Goal: Transaction & Acquisition: Purchase product/service

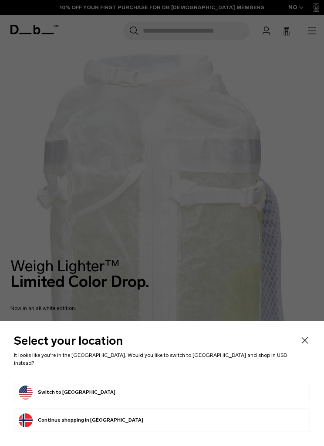
click at [179, 391] on form "Switch to United States" at bounding box center [162, 393] width 286 height 14
click at [30, 392] on button "Switch to United States" at bounding box center [67, 393] width 97 height 14
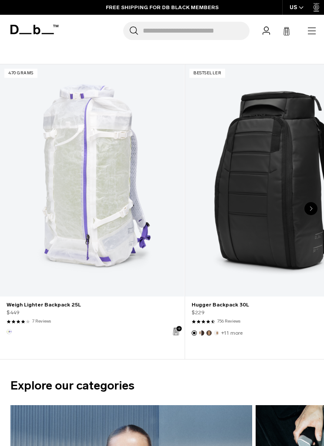
scroll to position [508, 0]
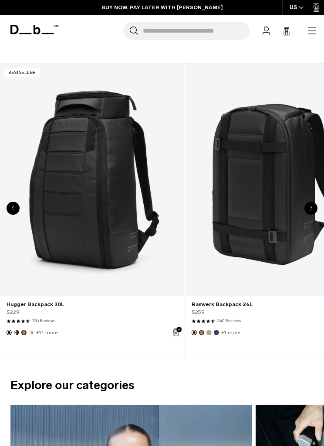
click at [105, 207] on link "Hugger Backpack 30L" at bounding box center [92, 180] width 184 height 233
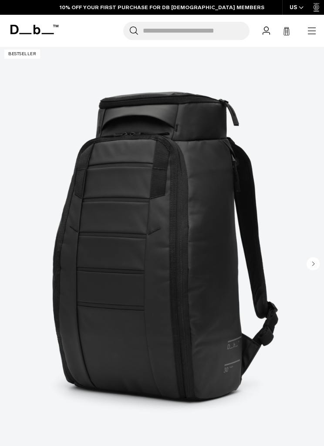
click at [227, 292] on img "1 / 11" at bounding box center [162, 247] width 324 height 404
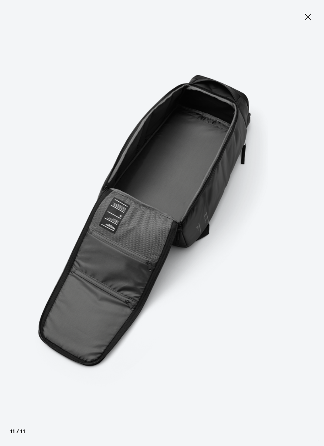
click at [309, 20] on icon at bounding box center [307, 17] width 10 height 10
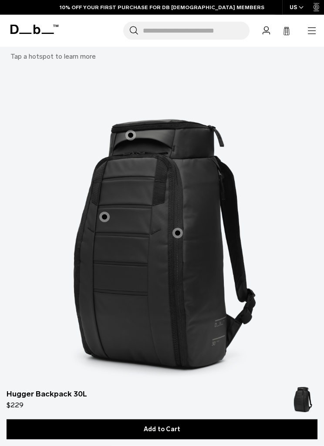
scroll to position [1892, 0]
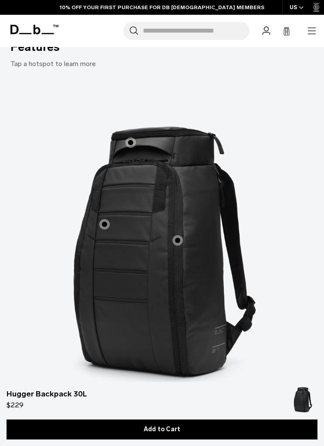
click at [179, 235] on span "1 / 3" at bounding box center [177, 240] width 10 height 10
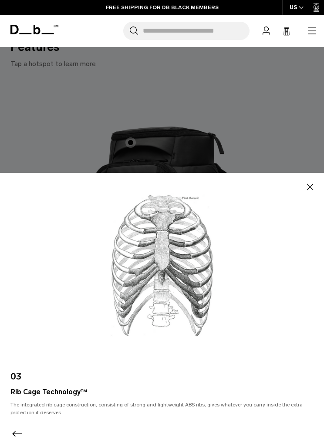
click at [312, 190] on icon "button" at bounding box center [310, 187] width 7 height 7
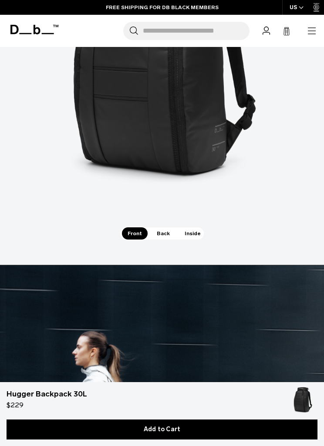
scroll to position [2093, 0]
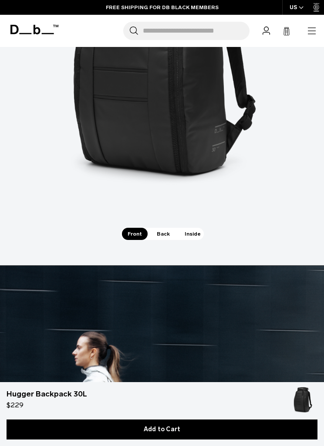
click at [198, 228] on span "Inside" at bounding box center [192, 234] width 27 height 12
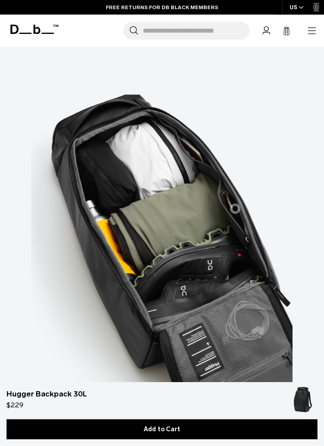
scroll to position [1914, 0]
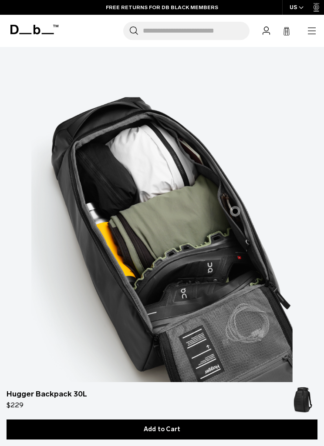
click at [233, 206] on span "3 / 3" at bounding box center [235, 211] width 10 height 10
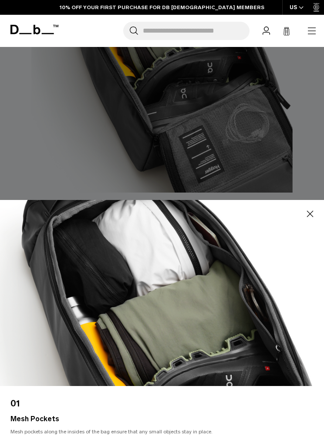
scroll to position [2117, 0]
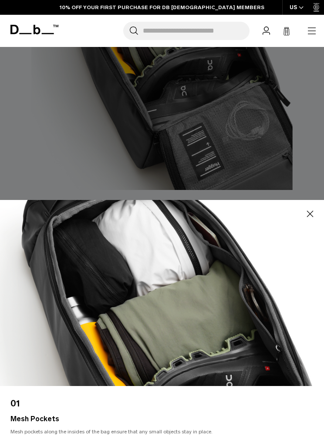
click at [305, 219] on icon "button" at bounding box center [309, 214] width 10 height 10
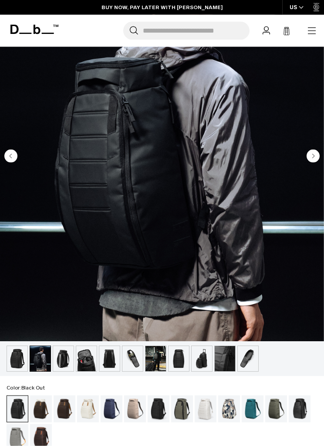
scroll to position [167, 0]
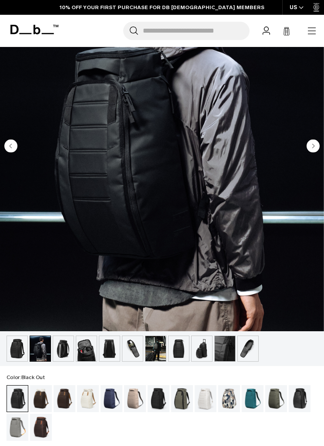
click at [134, 350] on img "button" at bounding box center [132, 348] width 20 height 25
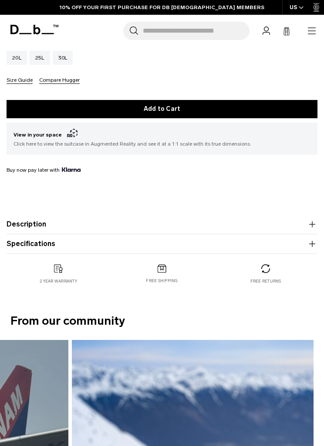
scroll to position [551, 0]
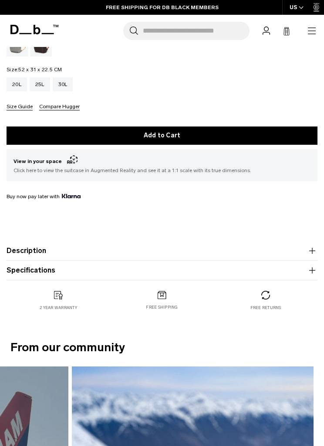
click at [315, 250] on icon "button" at bounding box center [312, 251] width 10 height 10
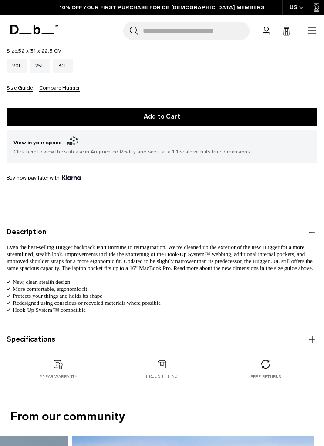
scroll to position [0, 0]
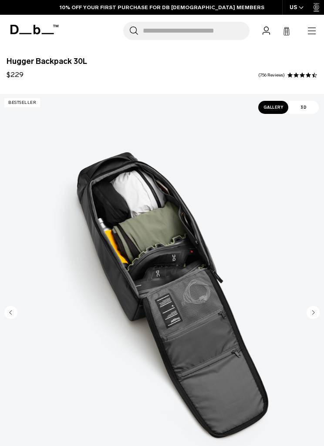
click at [308, 33] on icon "button" at bounding box center [311, 31] width 10 height 10
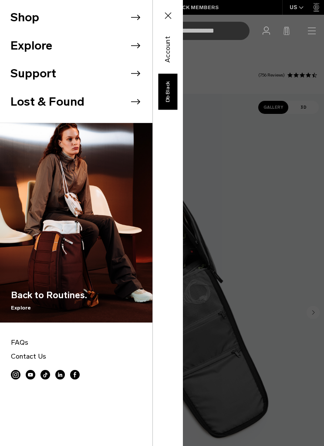
click at [131, 19] on icon at bounding box center [135, 17] width 13 height 13
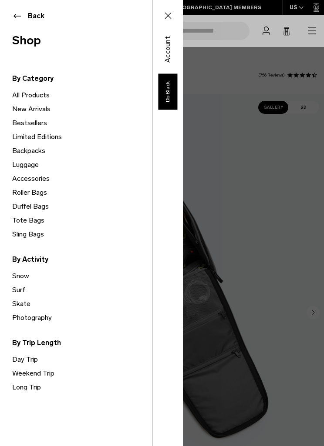
click at [30, 195] on link "Roller Bags" at bounding box center [82, 193] width 140 height 14
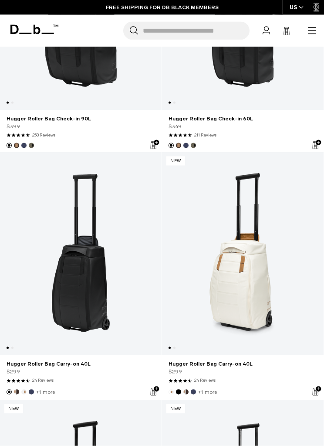
scroll to position [271, 0]
click at [67, 288] on link "Hugger Roller Bag Carry-on 40L" at bounding box center [80, 254] width 161 height 204
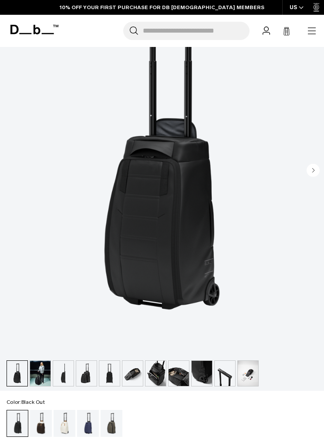
scroll to position [144, 0]
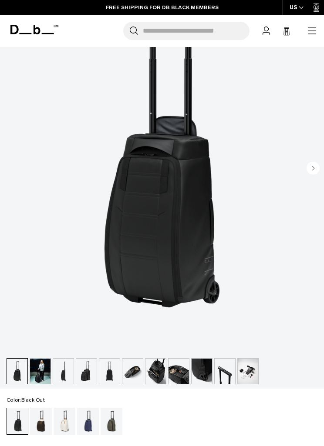
click at [156, 377] on img "button" at bounding box center [155, 371] width 20 height 25
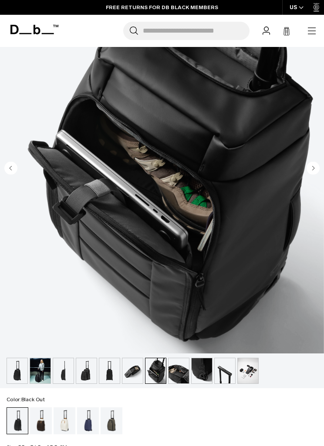
click at [180, 375] on img "button" at bounding box center [178, 370] width 20 height 25
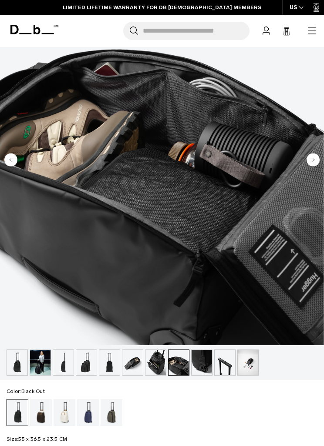
scroll to position [153, 0]
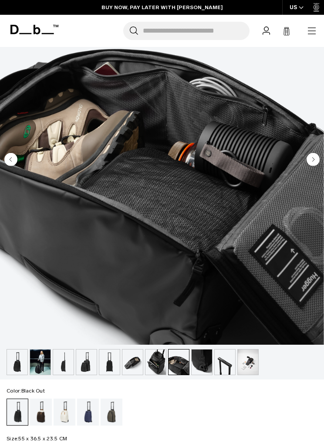
click at [247, 363] on img "button" at bounding box center [248, 362] width 20 height 25
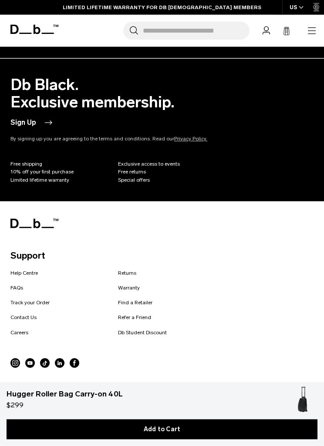
scroll to position [3516, 0]
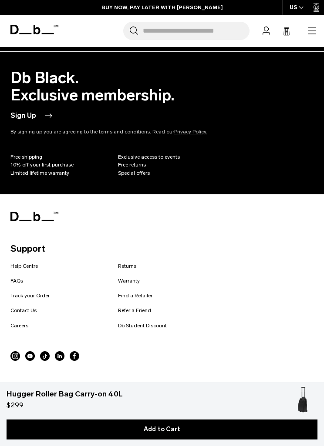
click at [30, 262] on link "Help Centre" at bounding box center [23, 266] width 27 height 8
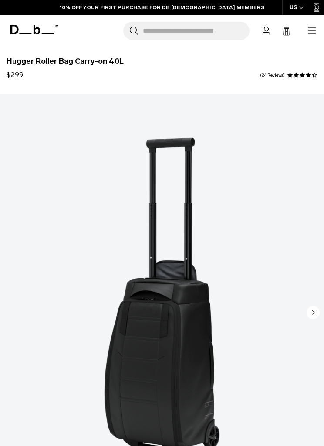
click at [317, 4] on icon at bounding box center [316, 7] width 6 height 9
click at [310, 7] on div "US" at bounding box center [296, 7] width 29 height 15
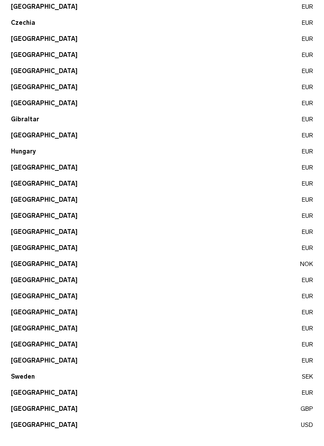
scroll to position [176, 0]
click at [43, 427] on button "United States USD" at bounding box center [162, 425] width 302 height 9
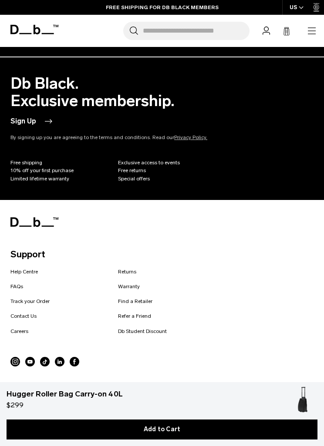
scroll to position [3521, 0]
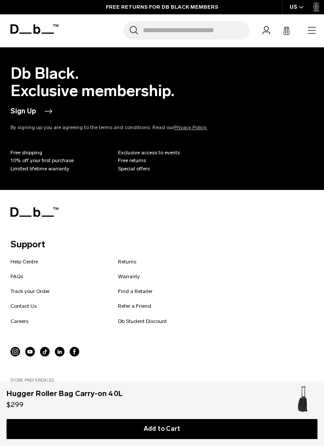
click at [30, 303] on link "Contact Us" at bounding box center [23, 307] width 26 height 8
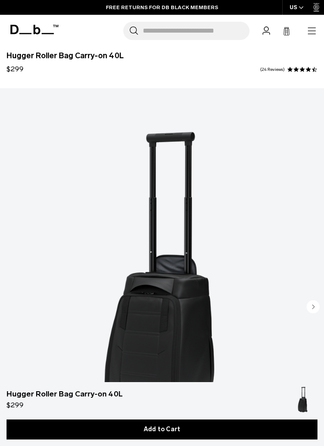
scroll to position [0, 0]
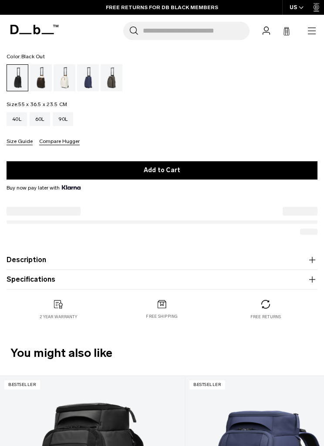
scroll to position [485, 0]
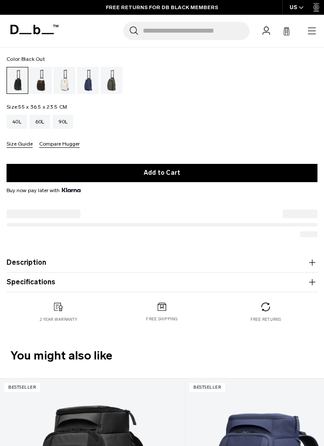
click at [164, 311] on img at bounding box center [161, 307] width 9 height 8
click at [169, 318] on p "Free shipping" at bounding box center [162, 319] width 32 height 6
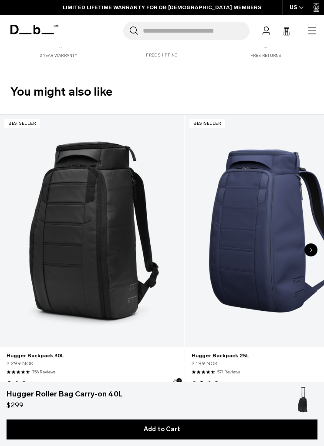
scroll to position [749, 0]
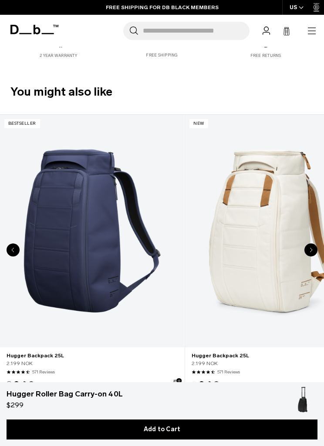
click at [56, 221] on link "Hugger Backpack 25L" at bounding box center [92, 231] width 184 height 233
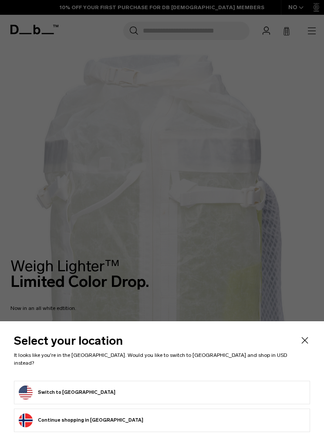
click at [136, 392] on form "Switch to United States" at bounding box center [162, 393] width 286 height 14
click at [30, 394] on button "Switch to United States" at bounding box center [67, 393] width 97 height 14
click at [74, 394] on button "Switch to United States" at bounding box center [67, 393] width 97 height 14
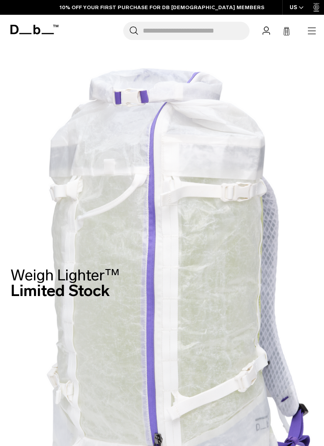
click at [303, 31] on div "Search for Bags, Luggage... Search Close Trending Products All Products Hugger …" at bounding box center [190, 31] width 253 height 18
click at [304, 37] on div "Search for Bags, Luggage... Search Close Trending Products All Products Hugger …" at bounding box center [190, 31] width 253 height 18
click at [308, 27] on icon "button" at bounding box center [311, 31] width 10 height 10
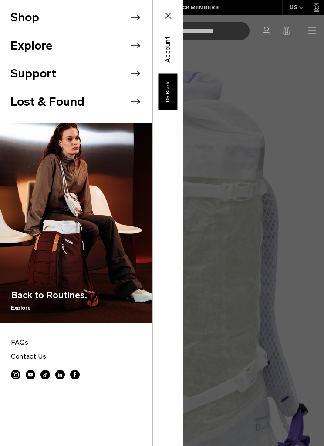
click at [142, 19] on li "Shop" at bounding box center [81, 17] width 142 height 28
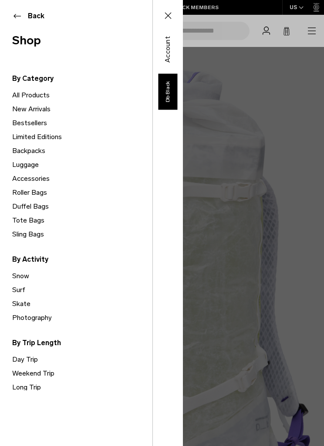
click at [20, 277] on link "Snow" at bounding box center [82, 276] width 140 height 14
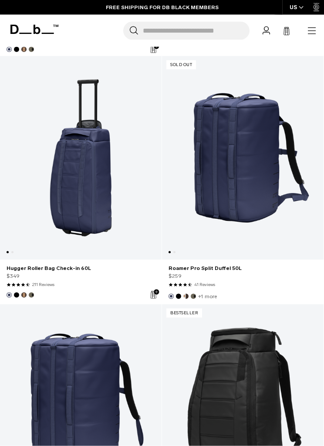
scroll to position [2831, 0]
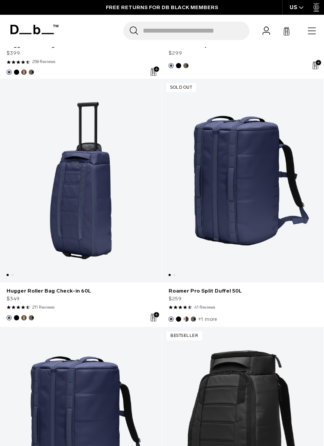
click at [174, 33] on input "Search for Bags, Luggage..." at bounding box center [196, 31] width 107 height 18
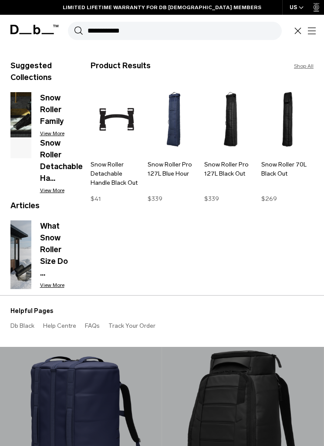
scroll to position [2830, 0]
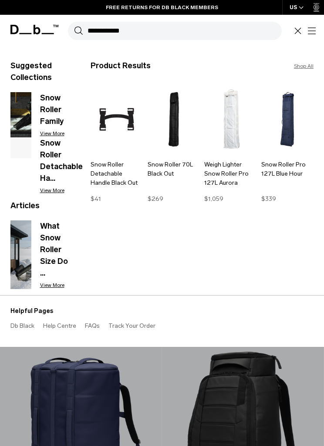
type input "**********"
click at [78, 30] on button "Search" at bounding box center [78, 31] width 9 height 10
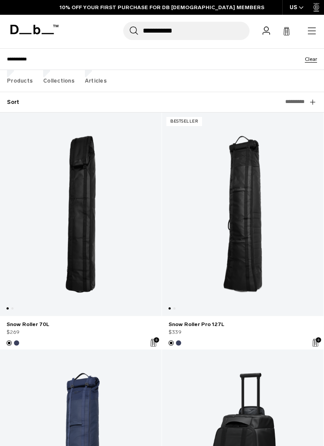
scroll to position [27, 0]
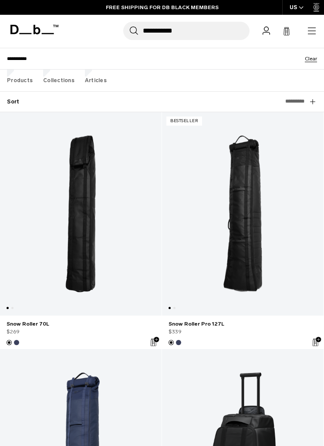
click at [29, 328] on link "Snow Roller 70L" at bounding box center [81, 324] width 148 height 8
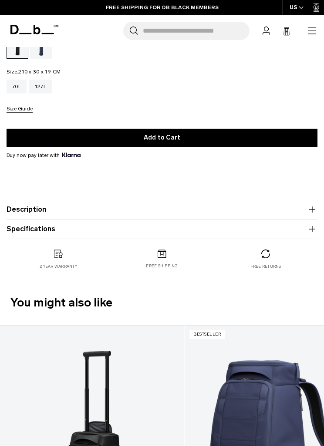
scroll to position [515, 0]
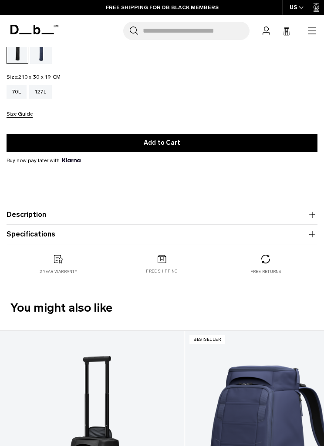
click at [313, 214] on icon "button" at bounding box center [312, 215] width 10 height 10
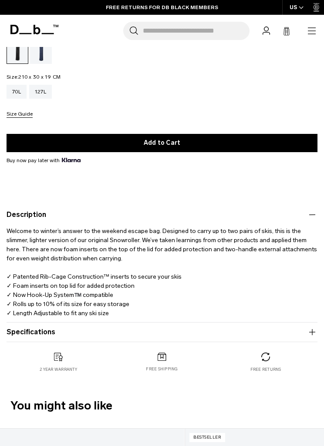
click at [311, 332] on icon "button" at bounding box center [312, 332] width 6 height 0
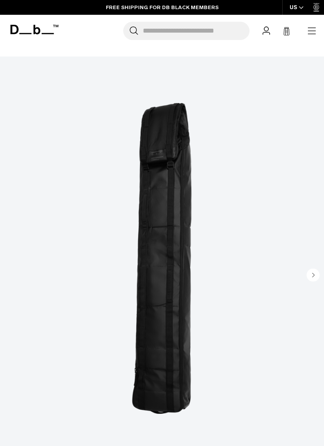
scroll to position [37, 0]
